Goal: Task Accomplishment & Management: Complete application form

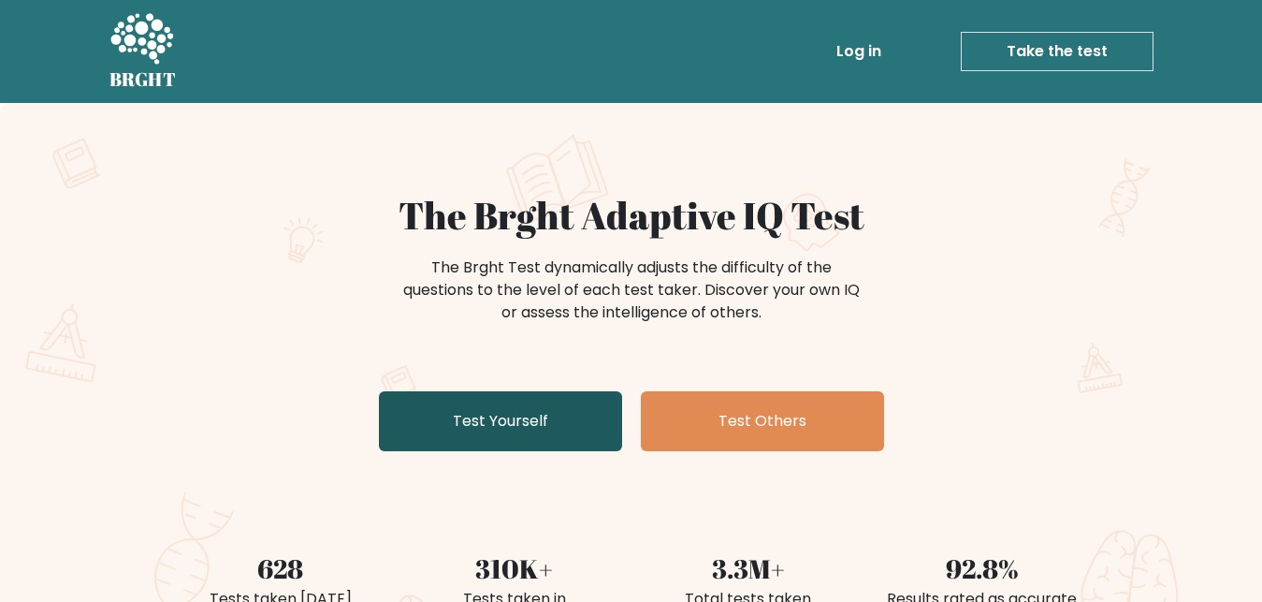
click at [522, 437] on link "Test Yourself" at bounding box center [500, 421] width 243 height 60
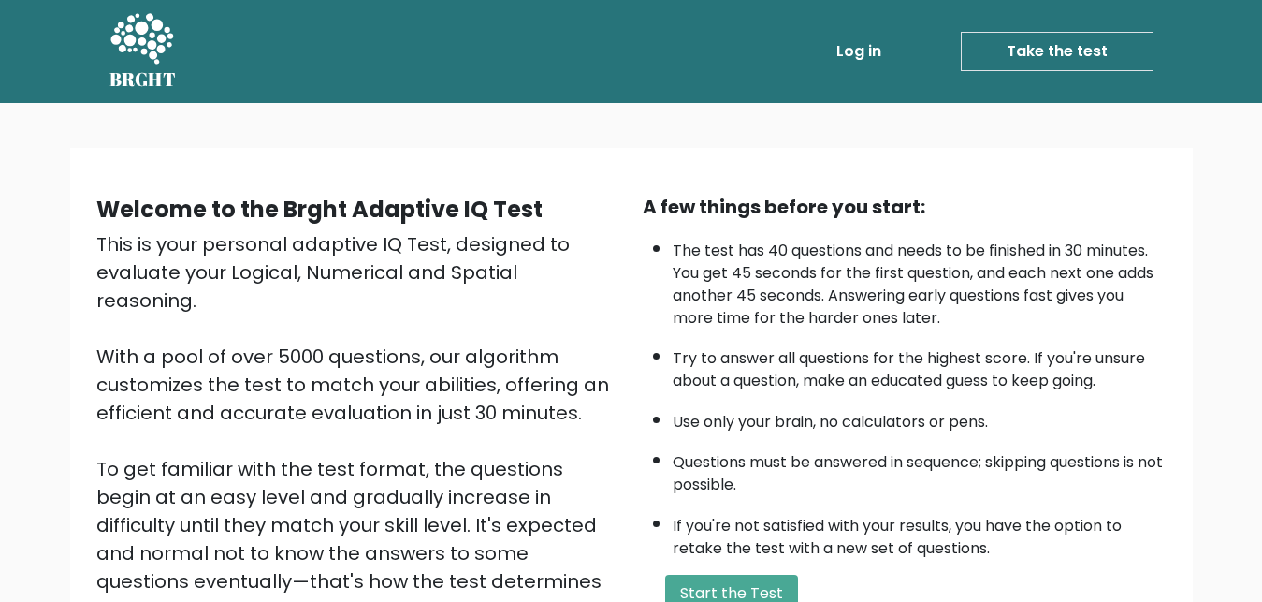
click at [1031, 47] on link "Take the test" at bounding box center [1057, 51] width 193 height 39
click at [1066, 49] on link "Take the test" at bounding box center [1057, 51] width 193 height 39
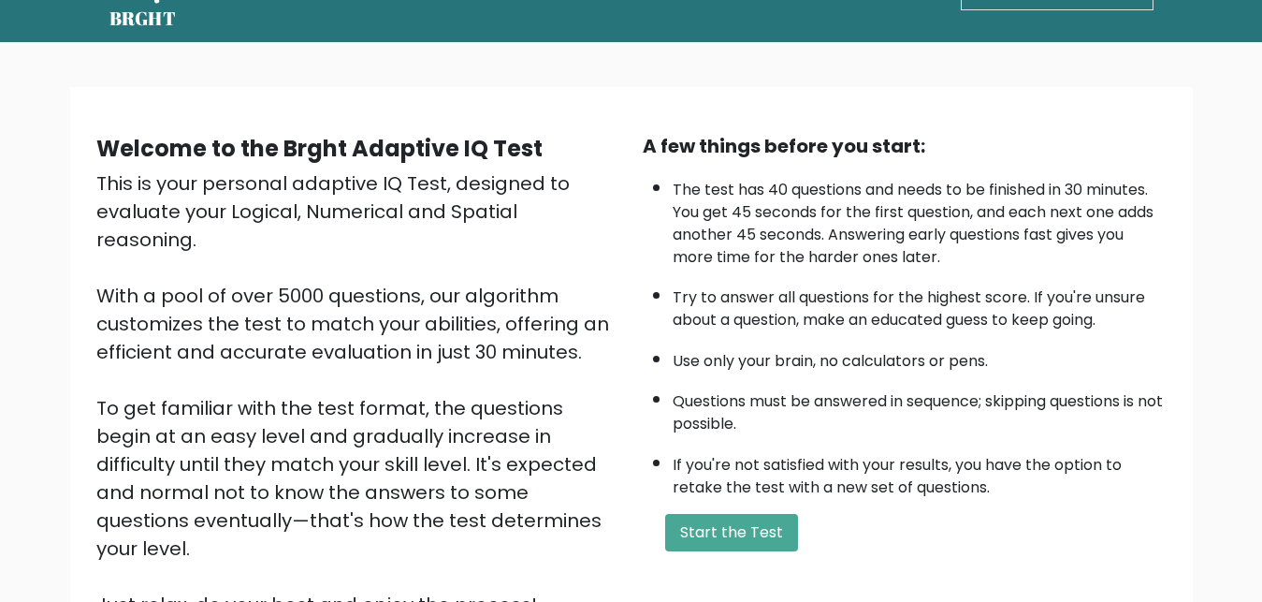
scroll to position [272, 0]
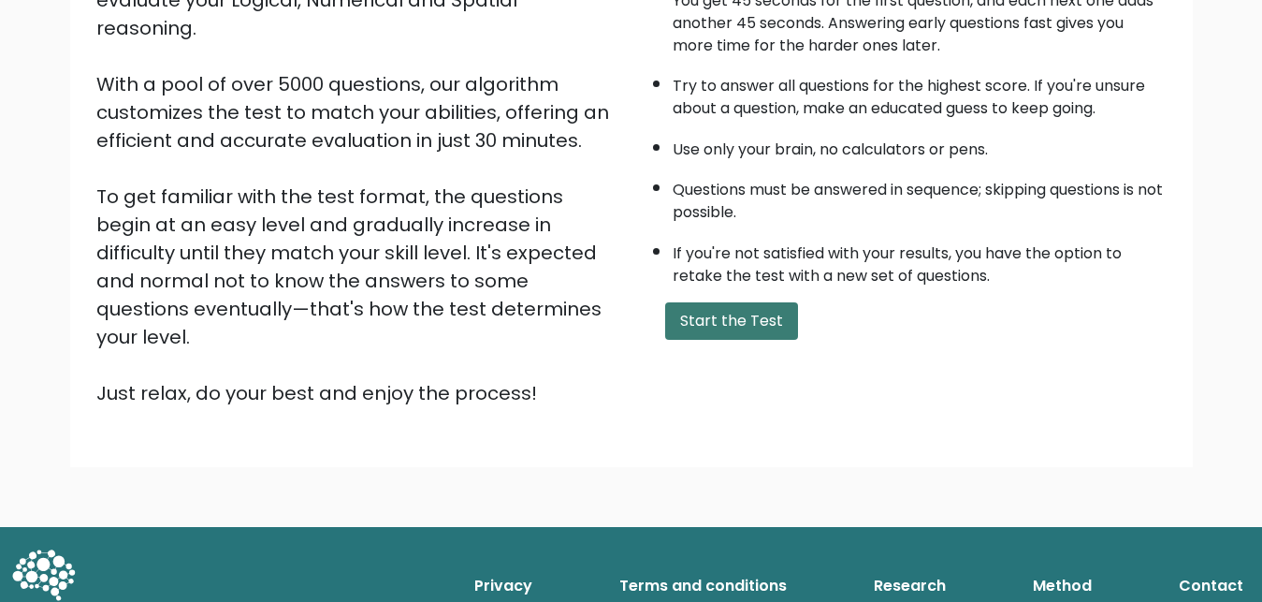
click at [757, 340] on button "Start the Test" at bounding box center [731, 320] width 133 height 37
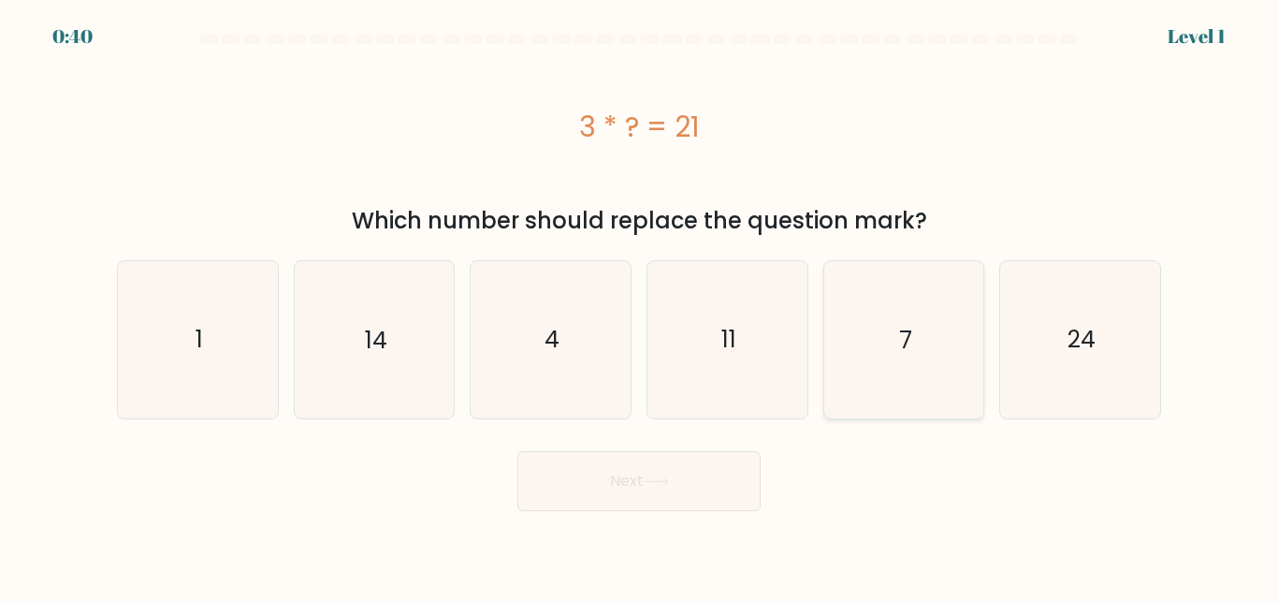
click at [884, 375] on icon "7" at bounding box center [903, 339] width 156 height 156
click at [640, 306] on input "e. 7" at bounding box center [639, 303] width 1 height 5
radio input "true"
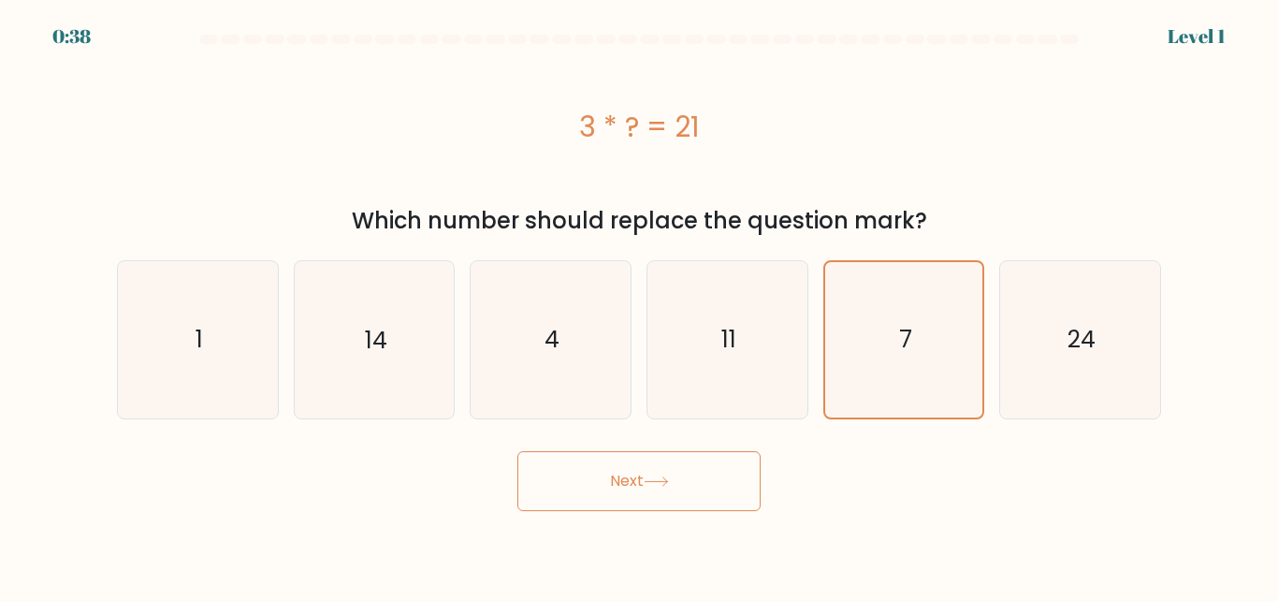
click at [699, 489] on button "Next" at bounding box center [638, 481] width 243 height 60
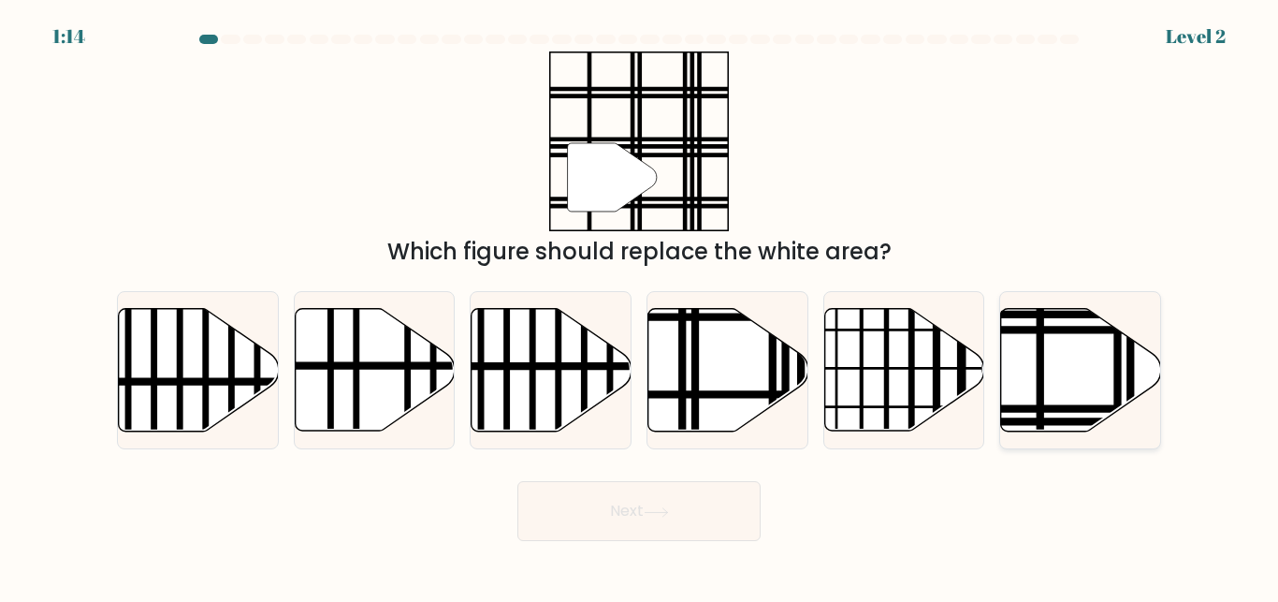
click at [1106, 367] on icon at bounding box center [1081, 370] width 160 height 123
click at [640, 306] on input "f." at bounding box center [639, 303] width 1 height 5
radio input "true"
click at [692, 517] on button "Next" at bounding box center [638, 511] width 243 height 60
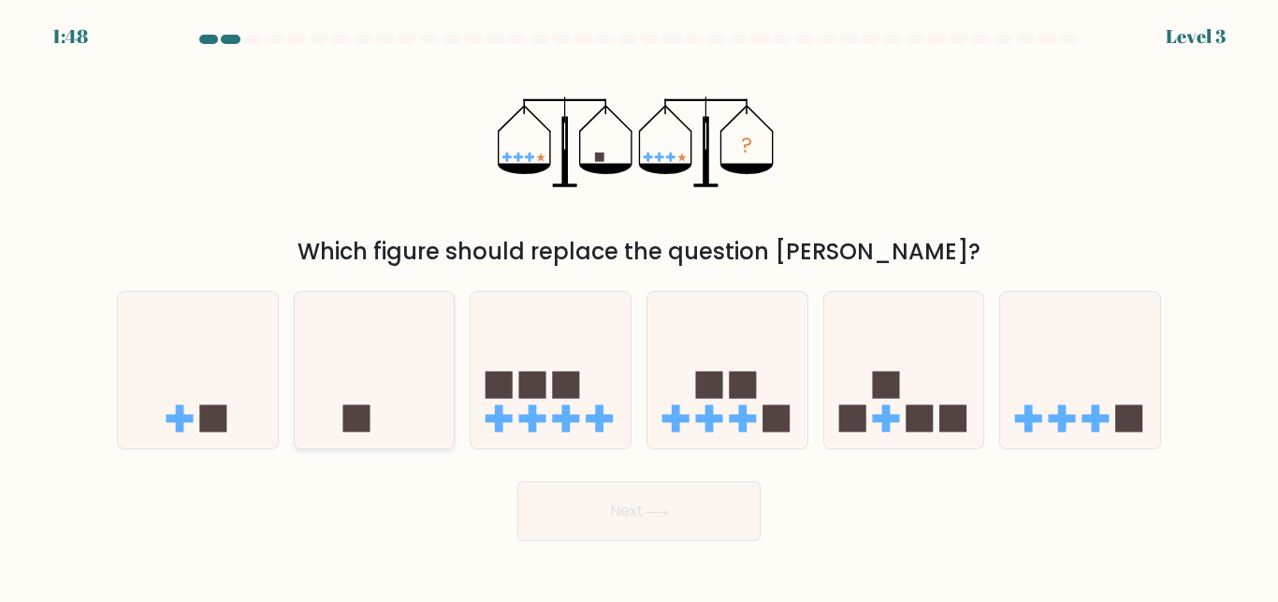
click at [390, 388] on icon at bounding box center [375, 370] width 160 height 132
click at [639, 306] on input "b." at bounding box center [639, 303] width 1 height 5
radio input "true"
click at [637, 515] on button "Next" at bounding box center [638, 511] width 243 height 60
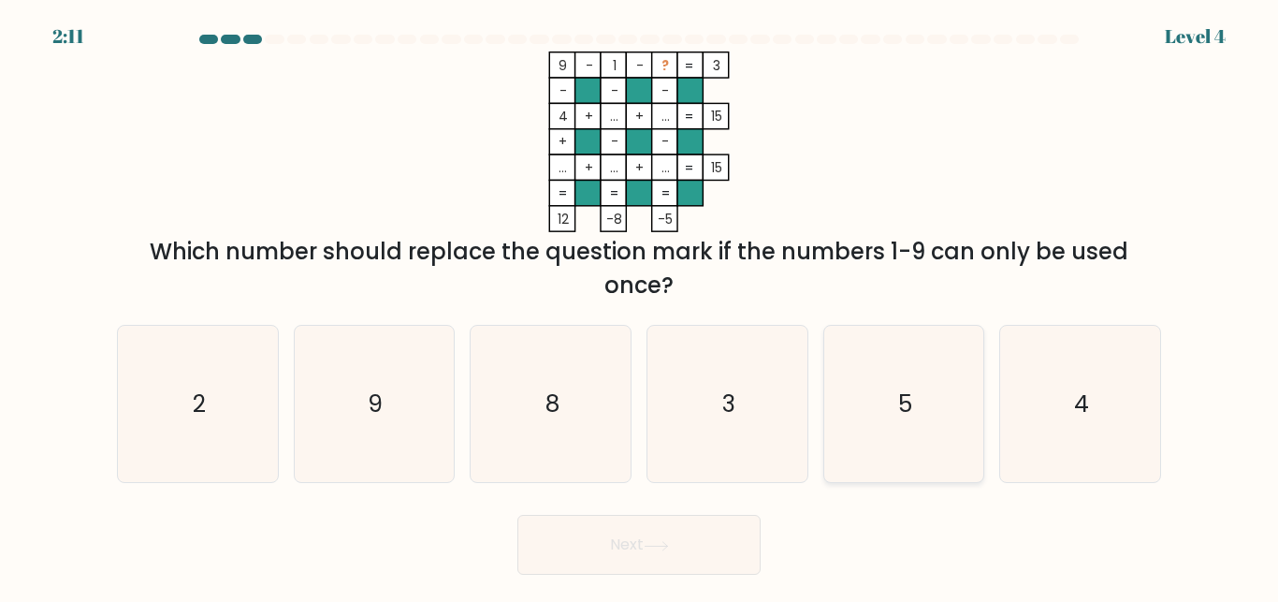
click at [853, 436] on icon "5" at bounding box center [903, 404] width 156 height 156
click at [640, 306] on input "e. 5" at bounding box center [639, 303] width 1 height 5
radio input "true"
click at [693, 553] on button "Next" at bounding box center [638, 545] width 243 height 60
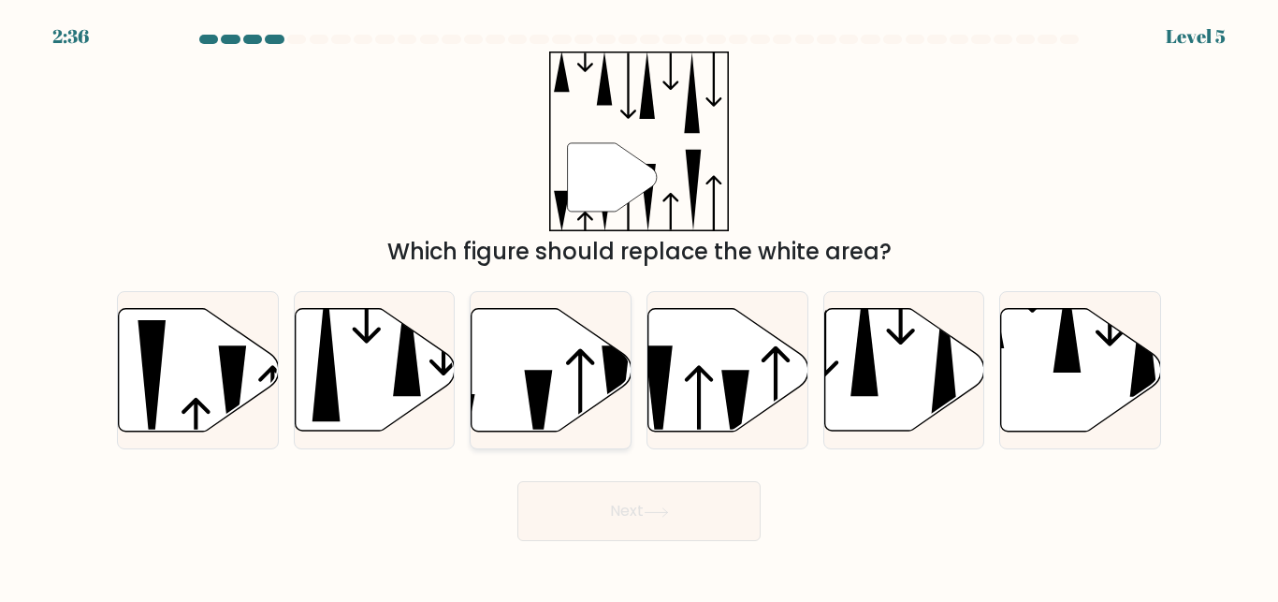
click at [567, 375] on icon at bounding box center [552, 370] width 160 height 123
click at [639, 306] on input "c." at bounding box center [639, 303] width 1 height 5
radio input "true"
click at [629, 503] on button "Next" at bounding box center [638, 511] width 243 height 60
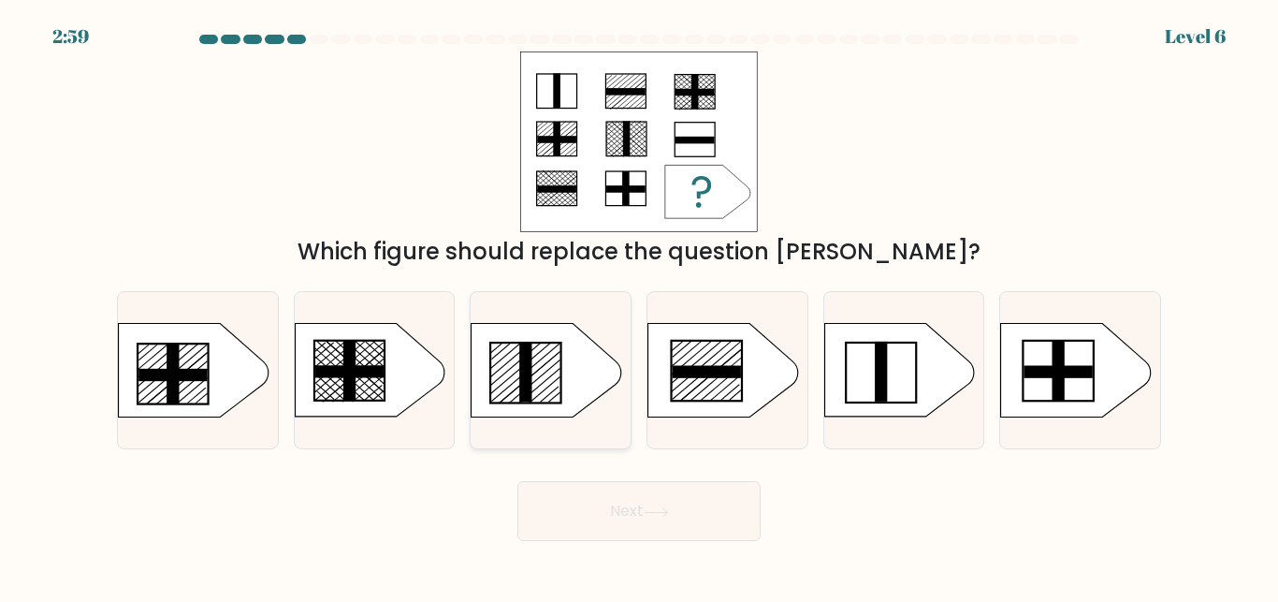
click at [577, 393] on icon at bounding box center [547, 371] width 150 height 94
click at [639, 306] on input "c." at bounding box center [639, 303] width 1 height 5
radio input "true"
click at [652, 509] on icon at bounding box center [656, 512] width 25 height 10
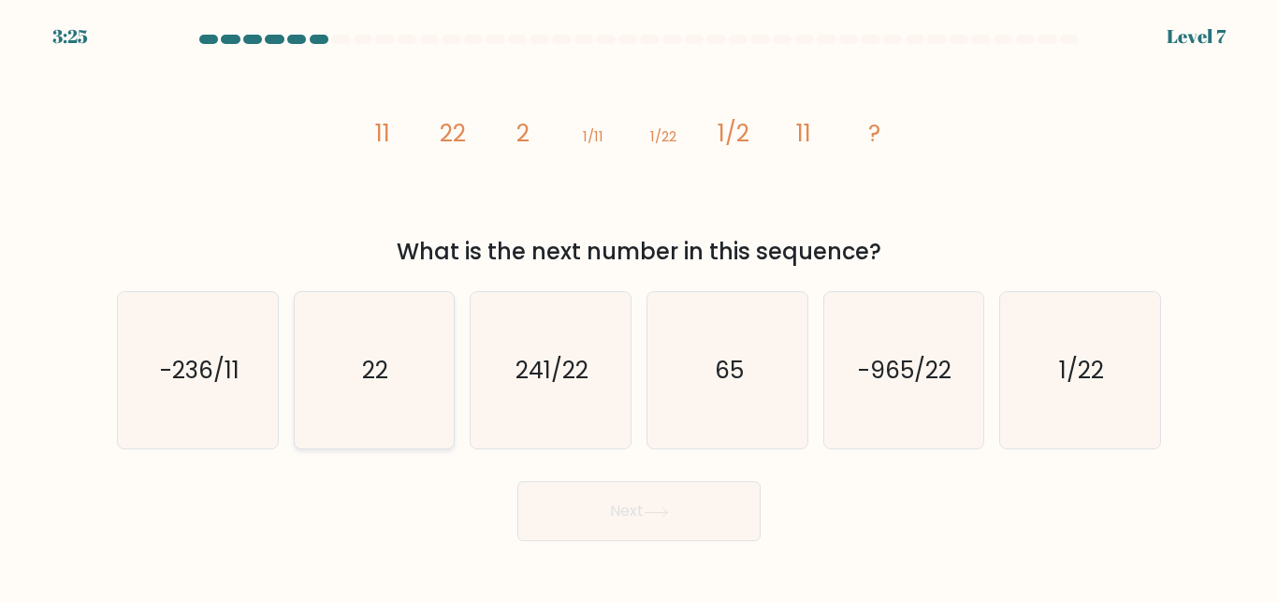
click at [399, 357] on icon "22" at bounding box center [374, 370] width 156 height 156
click at [639, 306] on input "b. 22" at bounding box center [639, 303] width 1 height 5
radio input "true"
click at [567, 503] on button "Next" at bounding box center [638, 511] width 243 height 60
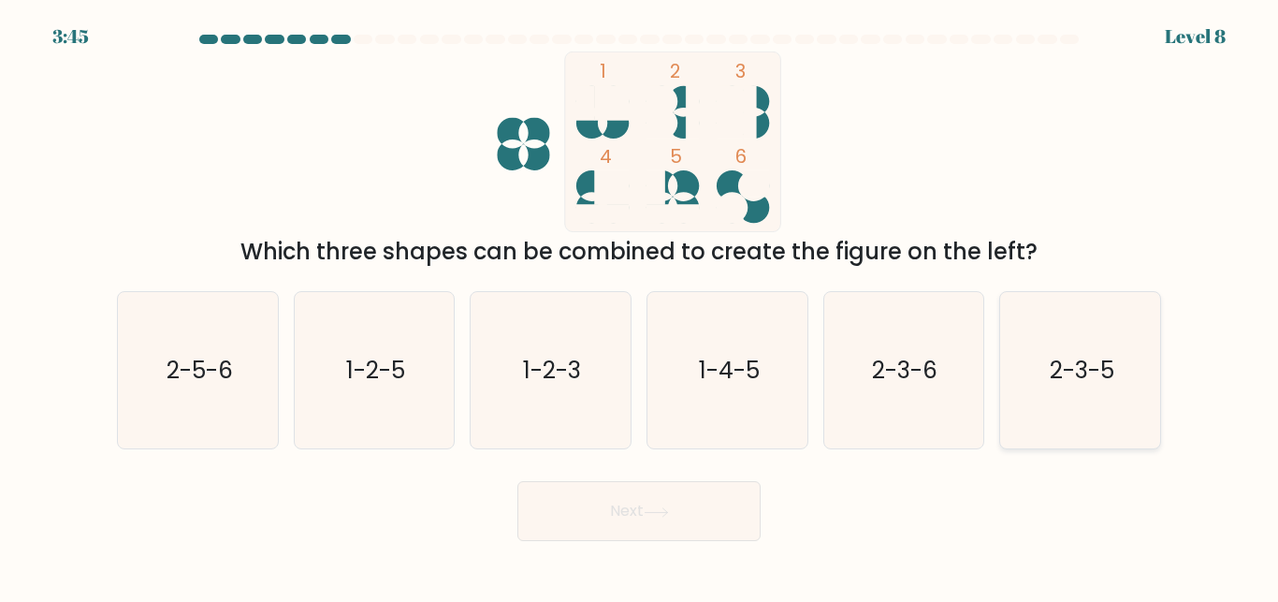
click at [1057, 391] on icon "2-3-5" at bounding box center [1080, 370] width 156 height 156
click at [640, 306] on input "f. 2-3-5" at bounding box center [639, 303] width 1 height 5
radio input "true"
click at [576, 503] on button "Next" at bounding box center [638, 511] width 243 height 60
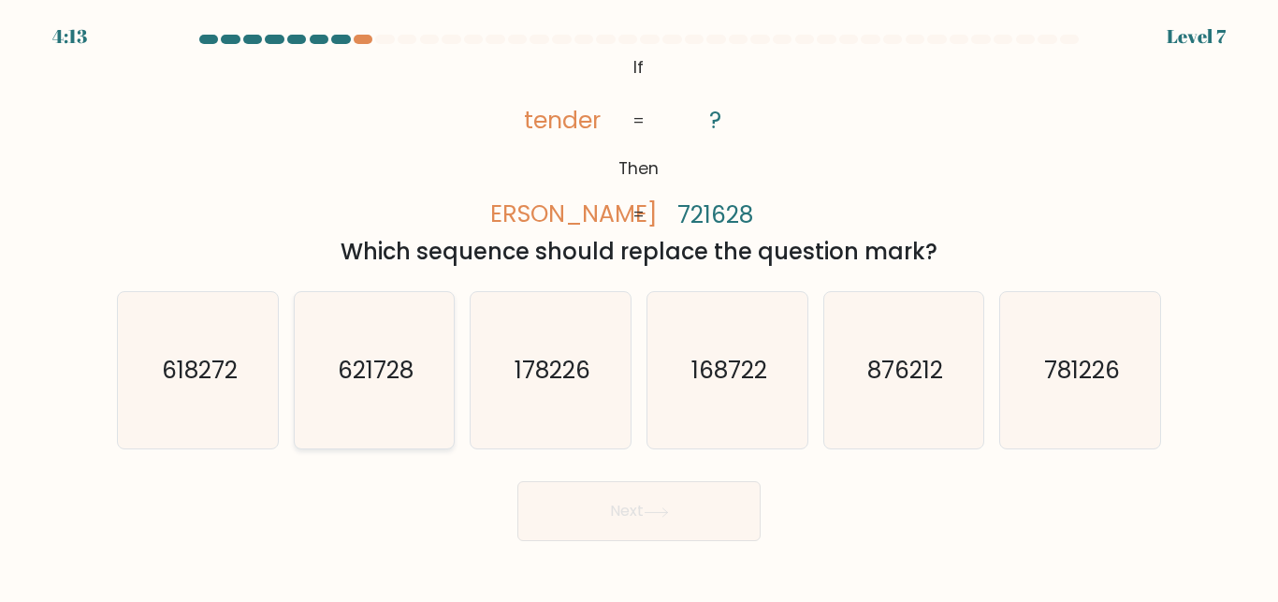
click at [408, 356] on text "621728" at bounding box center [376, 370] width 76 height 33
click at [639, 306] on input "b. 621728" at bounding box center [639, 303] width 1 height 5
radio input "true"
click at [554, 503] on button "Next" at bounding box center [638, 511] width 243 height 60
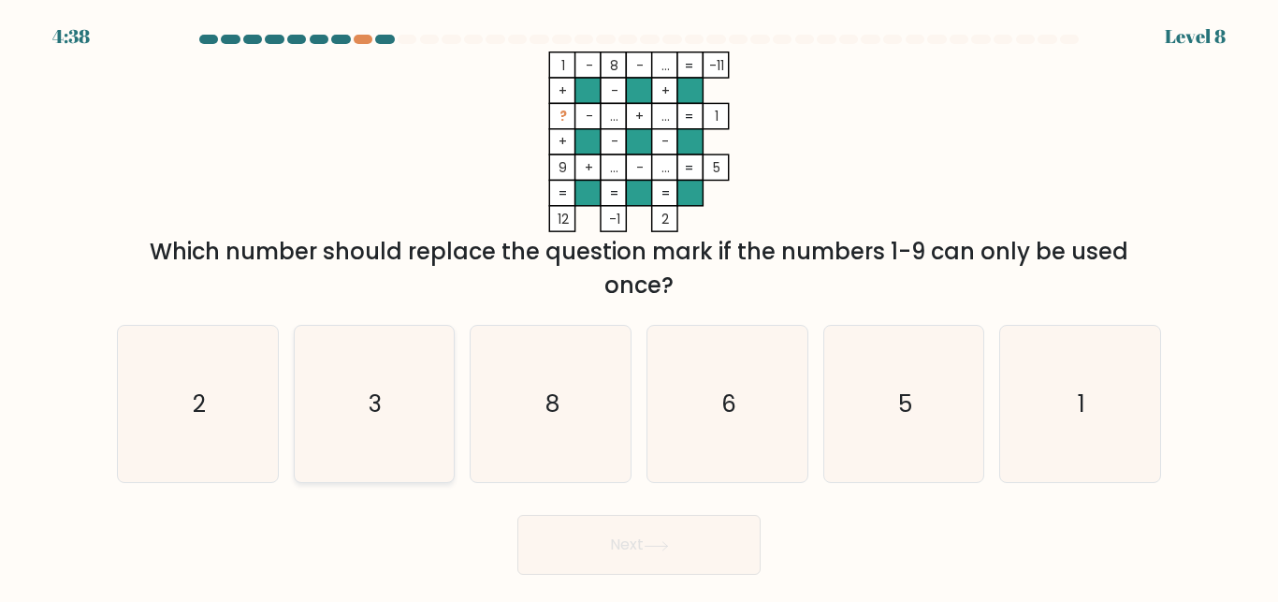
click at [363, 398] on icon "3" at bounding box center [374, 404] width 156 height 156
click at [639, 306] on input "b. 3" at bounding box center [639, 303] width 1 height 5
radio input "true"
click at [554, 544] on button "Next" at bounding box center [638, 545] width 243 height 60
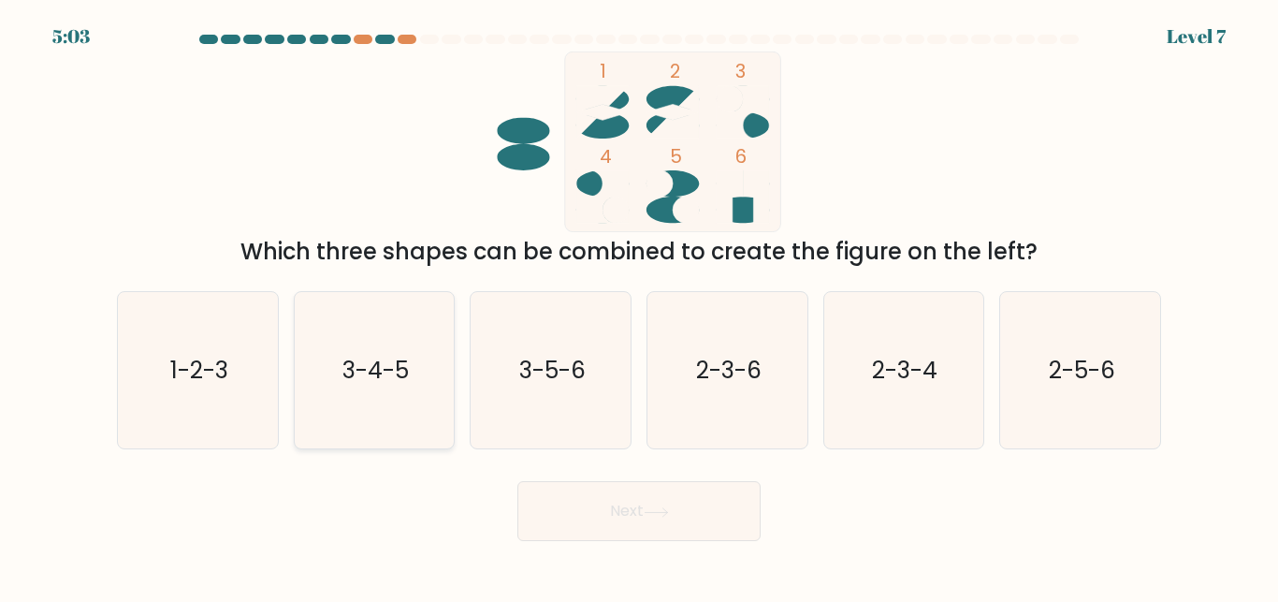
click at [396, 395] on icon "3-4-5" at bounding box center [374, 370] width 156 height 156
click at [639, 306] on input "b. 3-4-5" at bounding box center [639, 303] width 1 height 5
radio input "true"
click at [538, 487] on button "Next" at bounding box center [638, 511] width 243 height 60
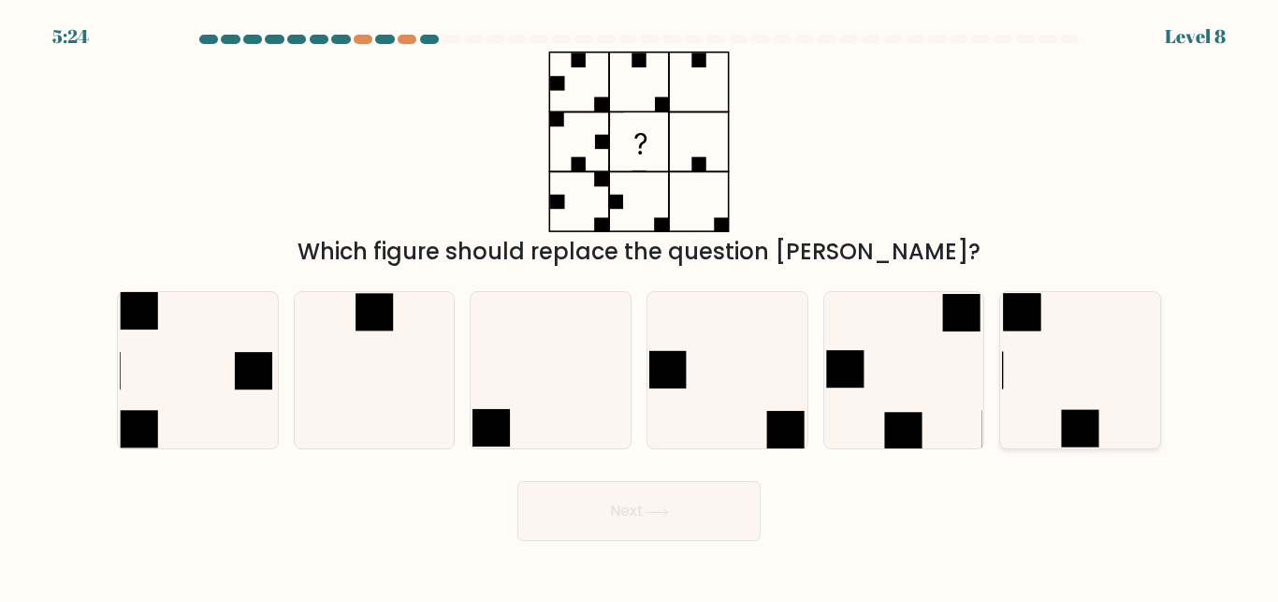
click at [1126, 368] on icon at bounding box center [1080, 370] width 156 height 156
click at [640, 306] on input "f." at bounding box center [639, 303] width 1 height 5
radio input "true"
click at [659, 502] on button "Next" at bounding box center [638, 511] width 243 height 60
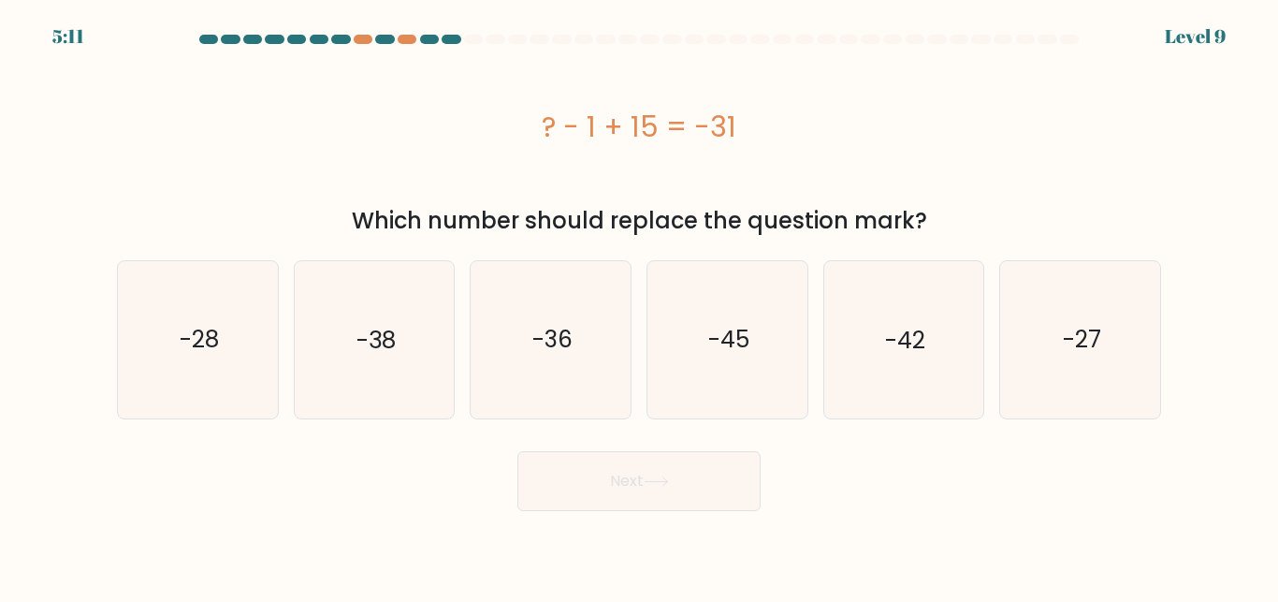
click at [781, 497] on div "Next" at bounding box center [639, 476] width 1067 height 69
click at [773, 153] on div "? - 1 + 15 = -31" at bounding box center [639, 126] width 1044 height 150
click at [199, 341] on text "-28" at bounding box center [199, 339] width 39 height 33
click at [639, 306] on input "a. -28" at bounding box center [639, 303] width 1 height 5
radio input "true"
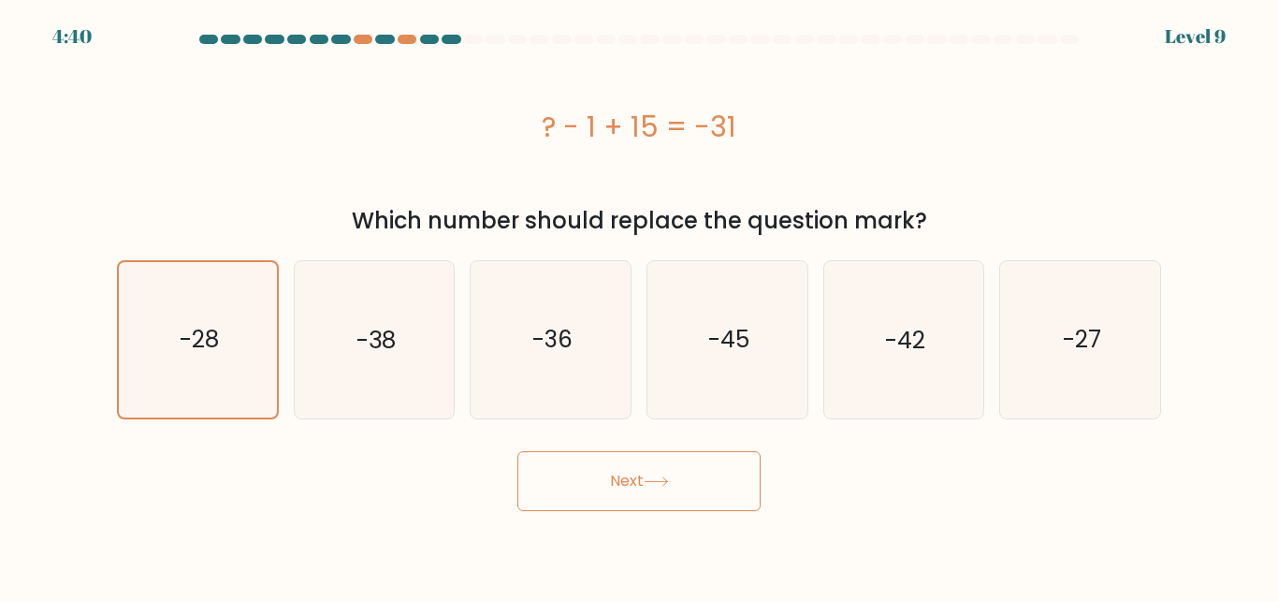
click at [584, 486] on button "Next" at bounding box center [638, 481] width 243 height 60
click at [590, 466] on button "Next" at bounding box center [638, 481] width 243 height 60
